Goal: Find specific page/section: Find specific page/section

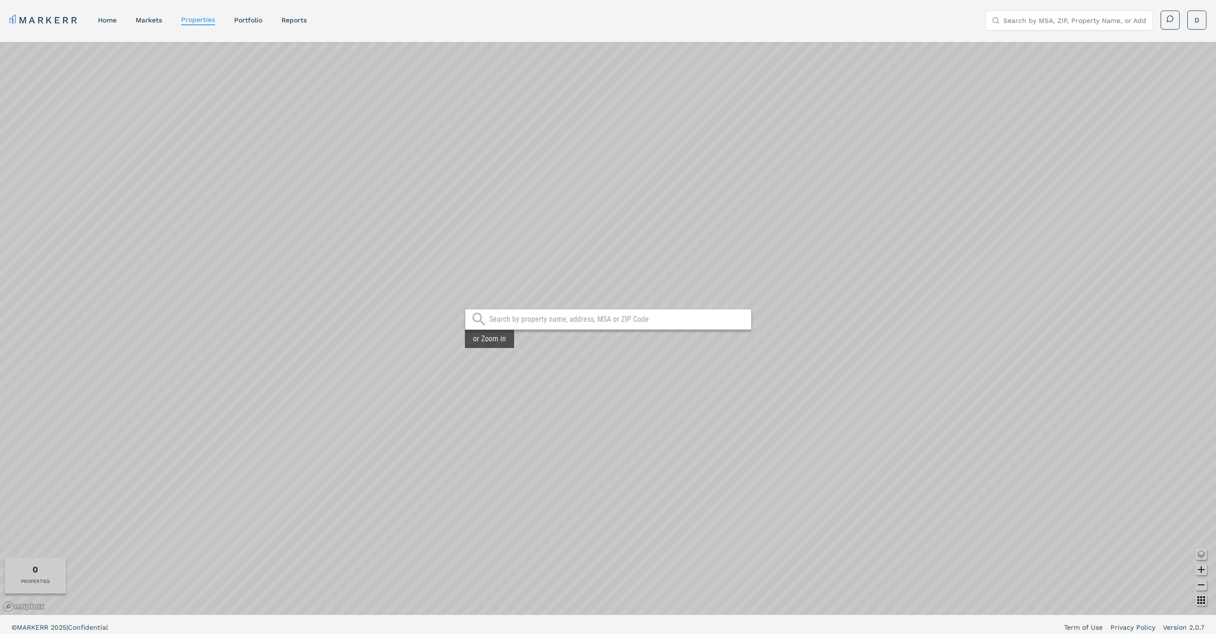
click at [528, 318] on input "text" at bounding box center [617, 320] width 257 height 10
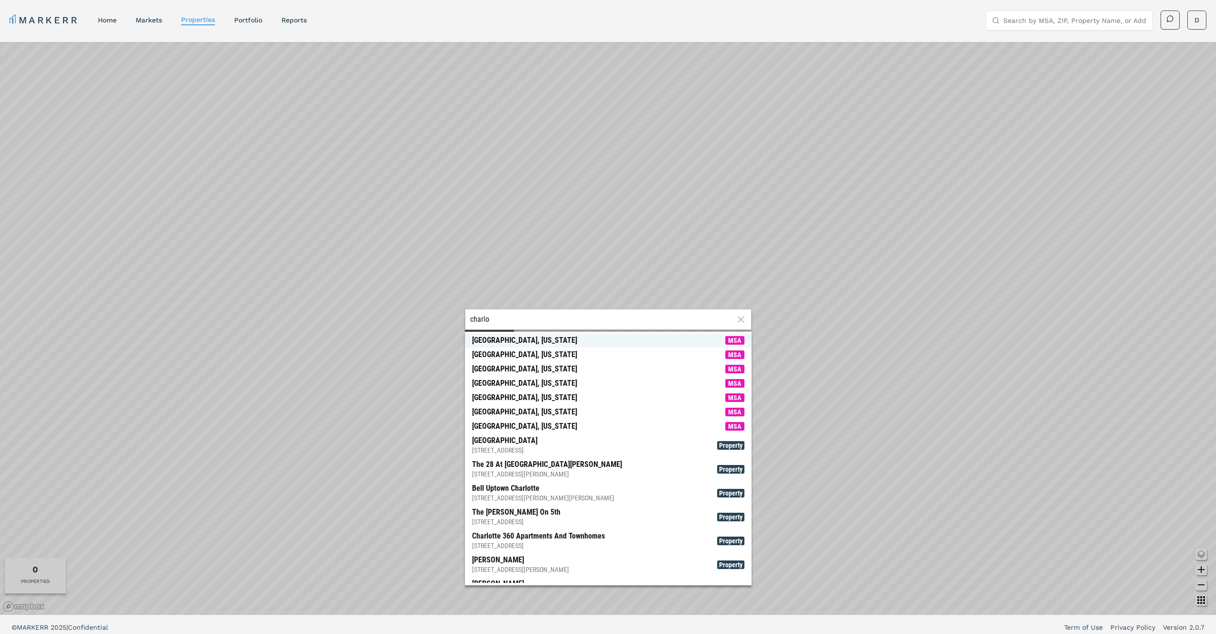
type input "charlo"
click at [532, 335] on span "[GEOGRAPHIC_DATA], [US_STATE] MSA" at bounding box center [608, 340] width 287 height 14
